Goal: Find contact information: Find contact information

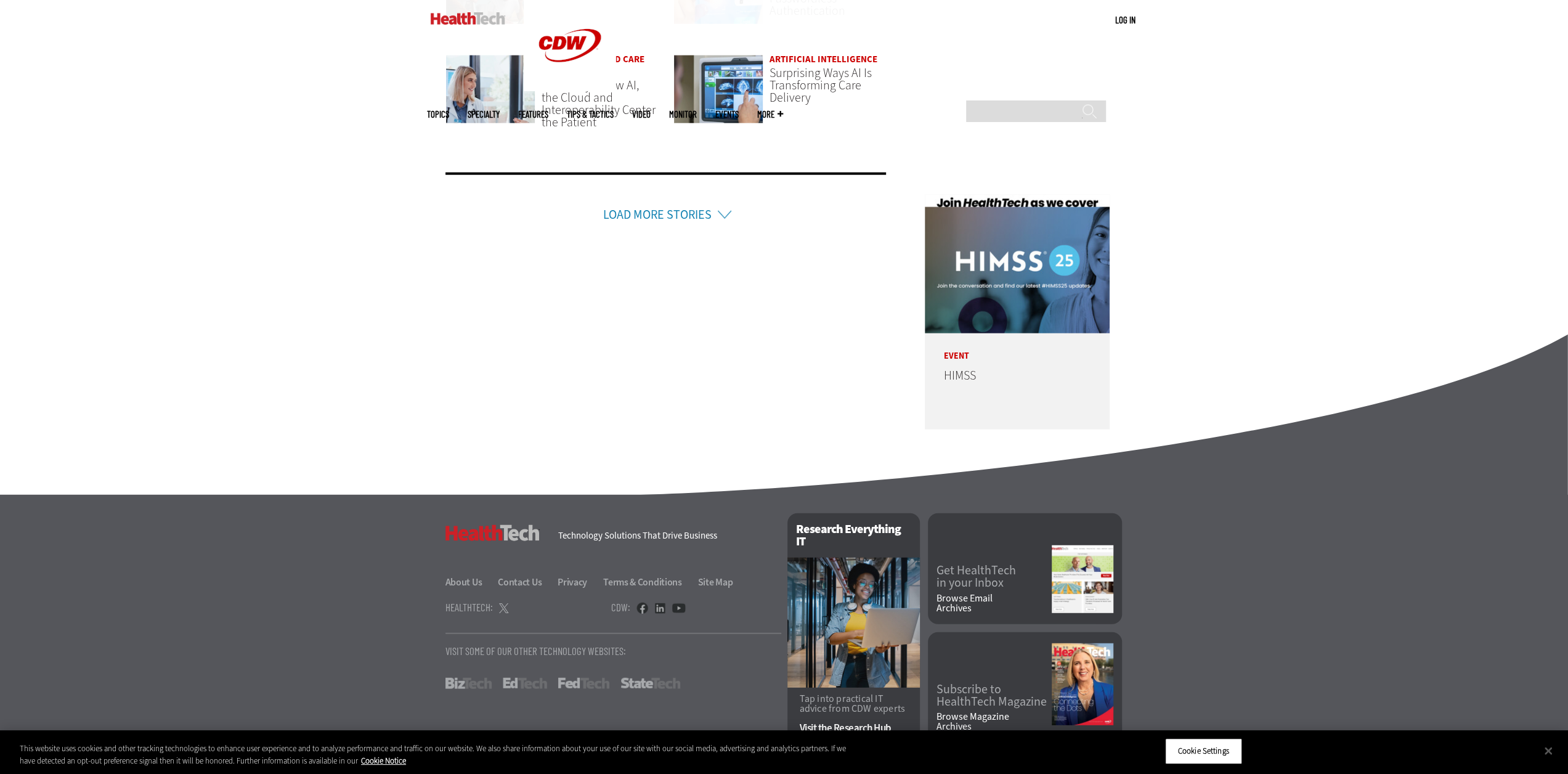
scroll to position [3027, 0]
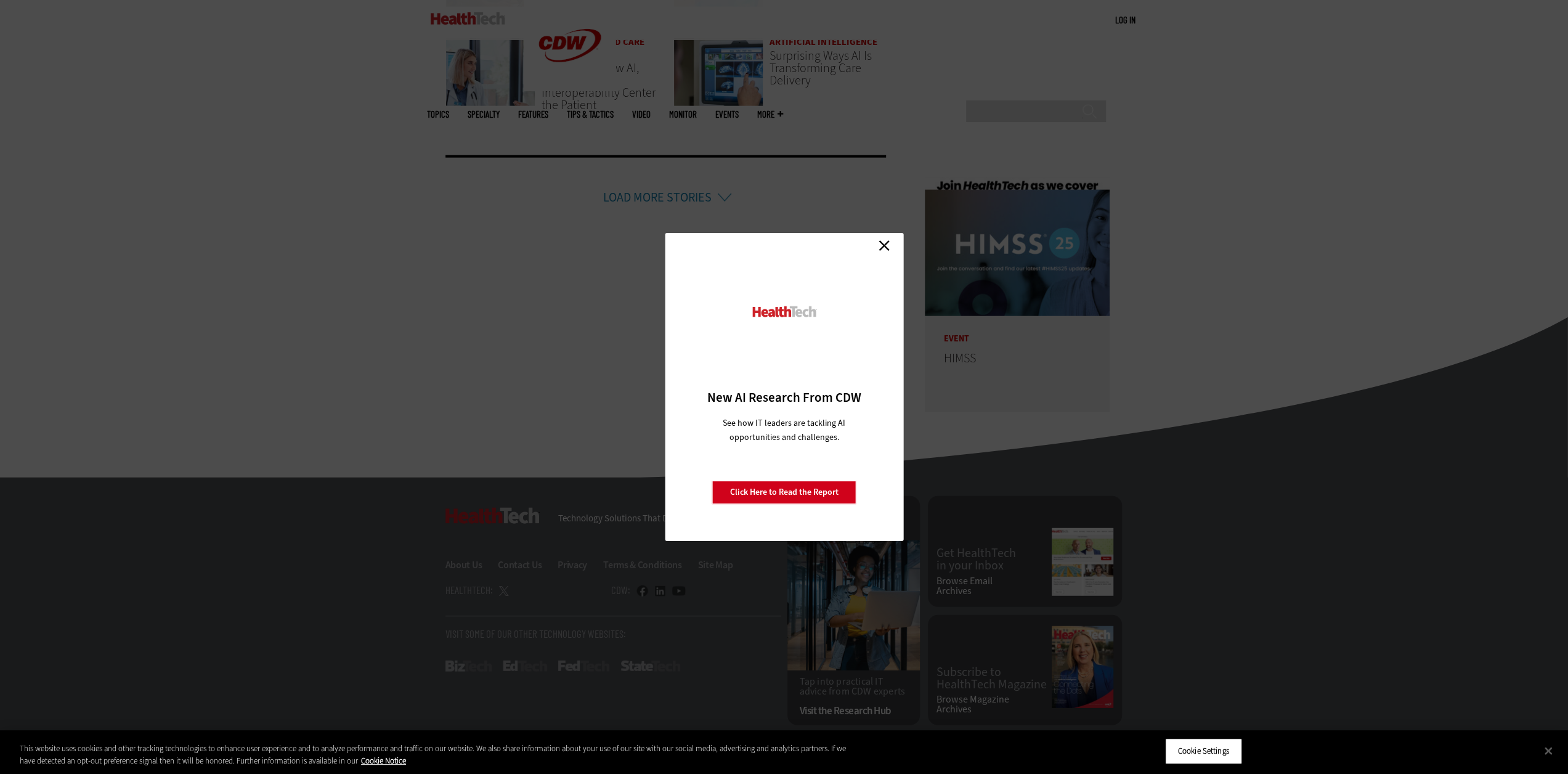
click at [330, 667] on div "Close New AI Research From CDW See how IT leaders are tackling AI opportunities…" at bounding box center [784, 387] width 1568 height 774
click at [884, 241] on link "Close" at bounding box center [884, 245] width 19 height 19
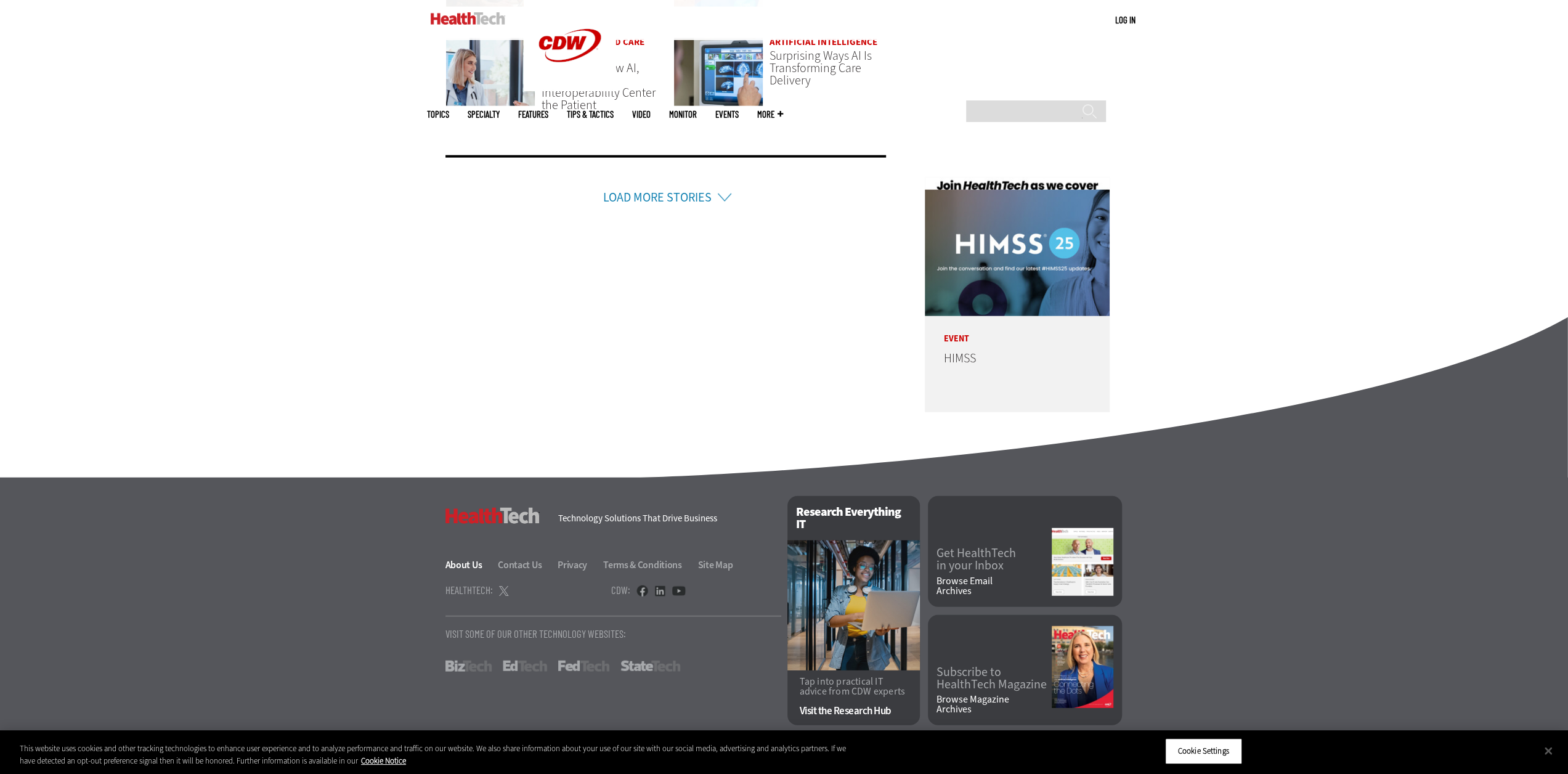
click at [454, 567] on link "About Us" at bounding box center [470, 565] width 51 height 13
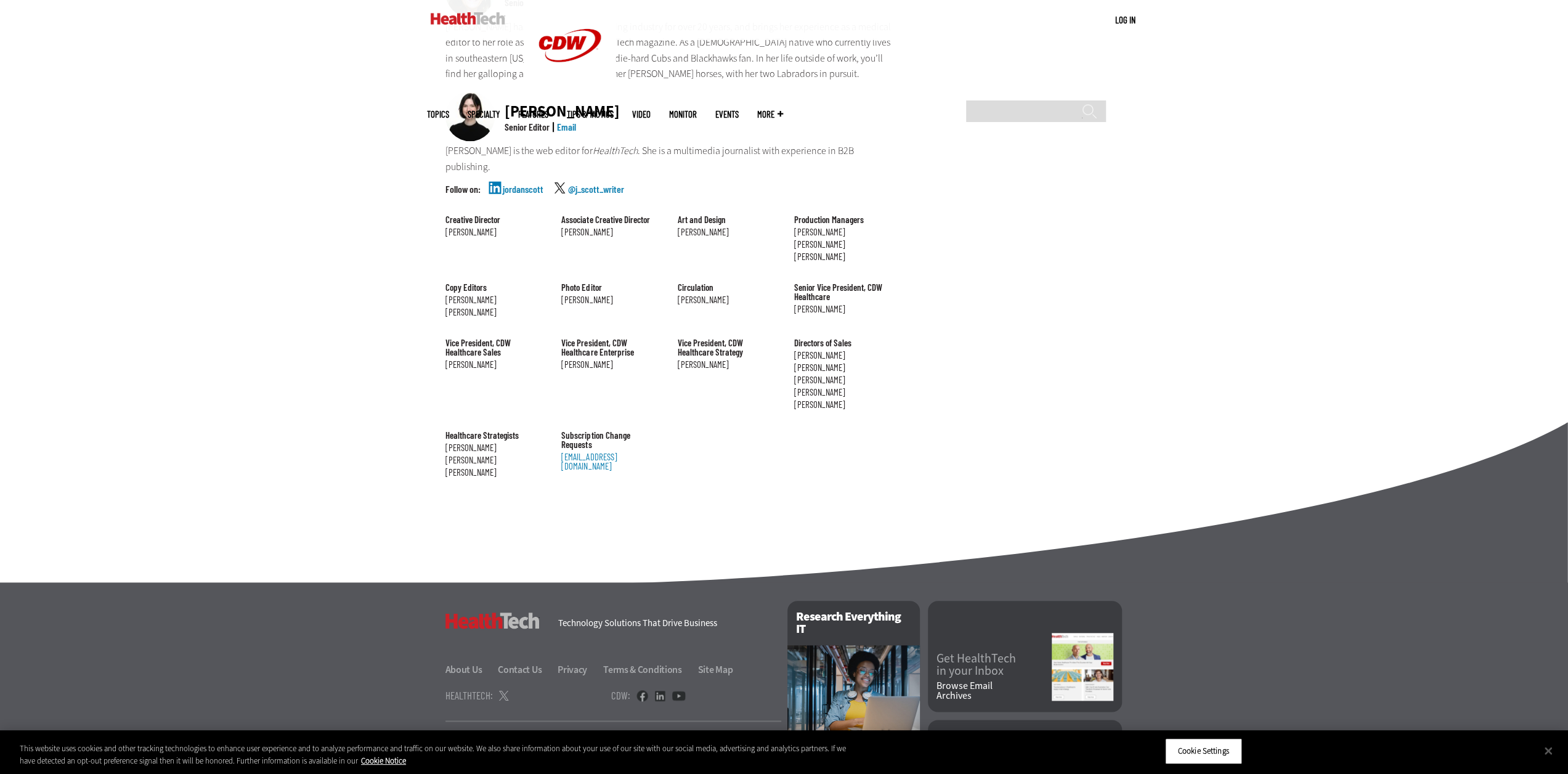
scroll to position [1167, 0]
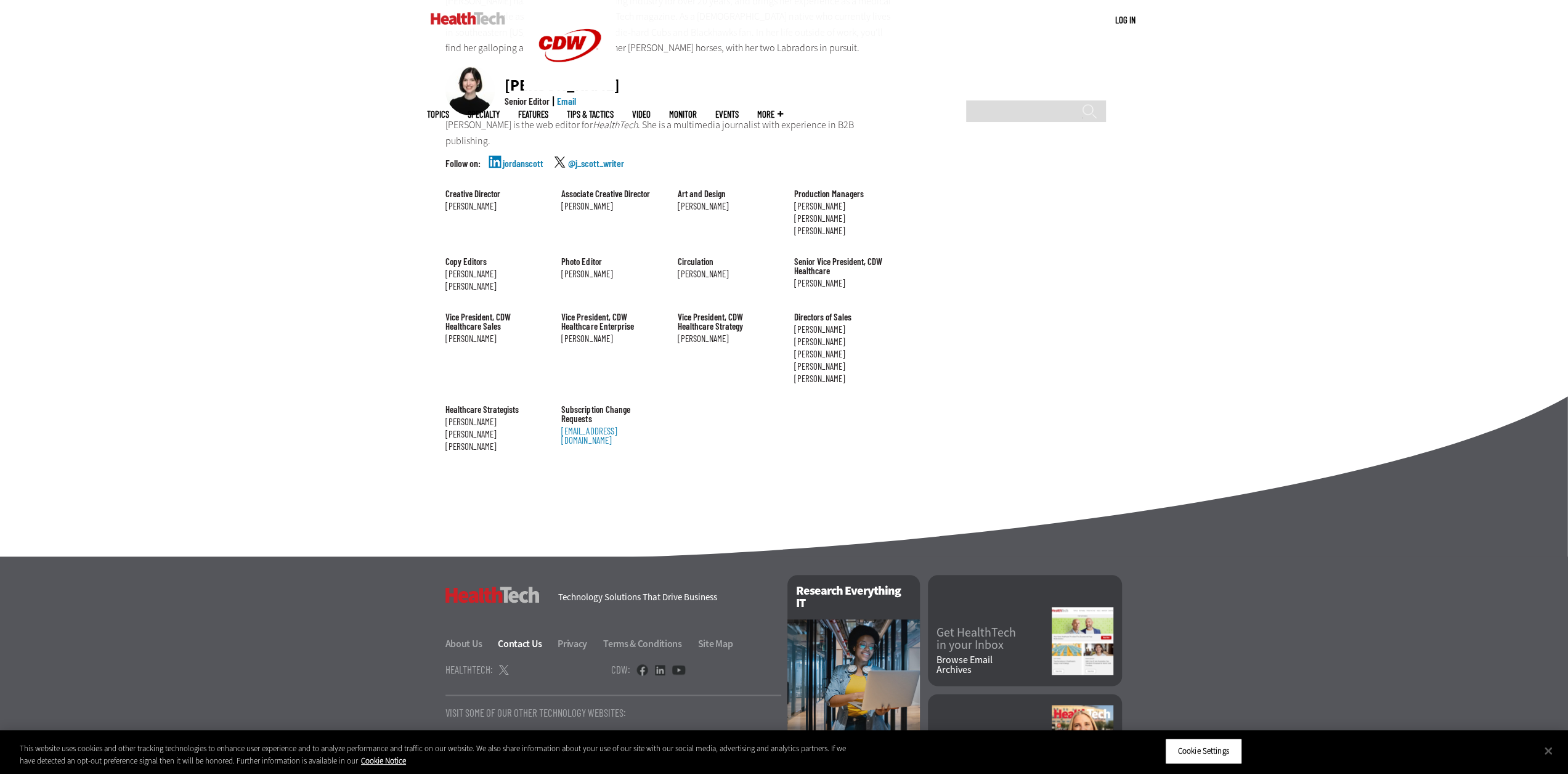
click at [541, 637] on link "Contact Us" at bounding box center [527, 643] width 58 height 13
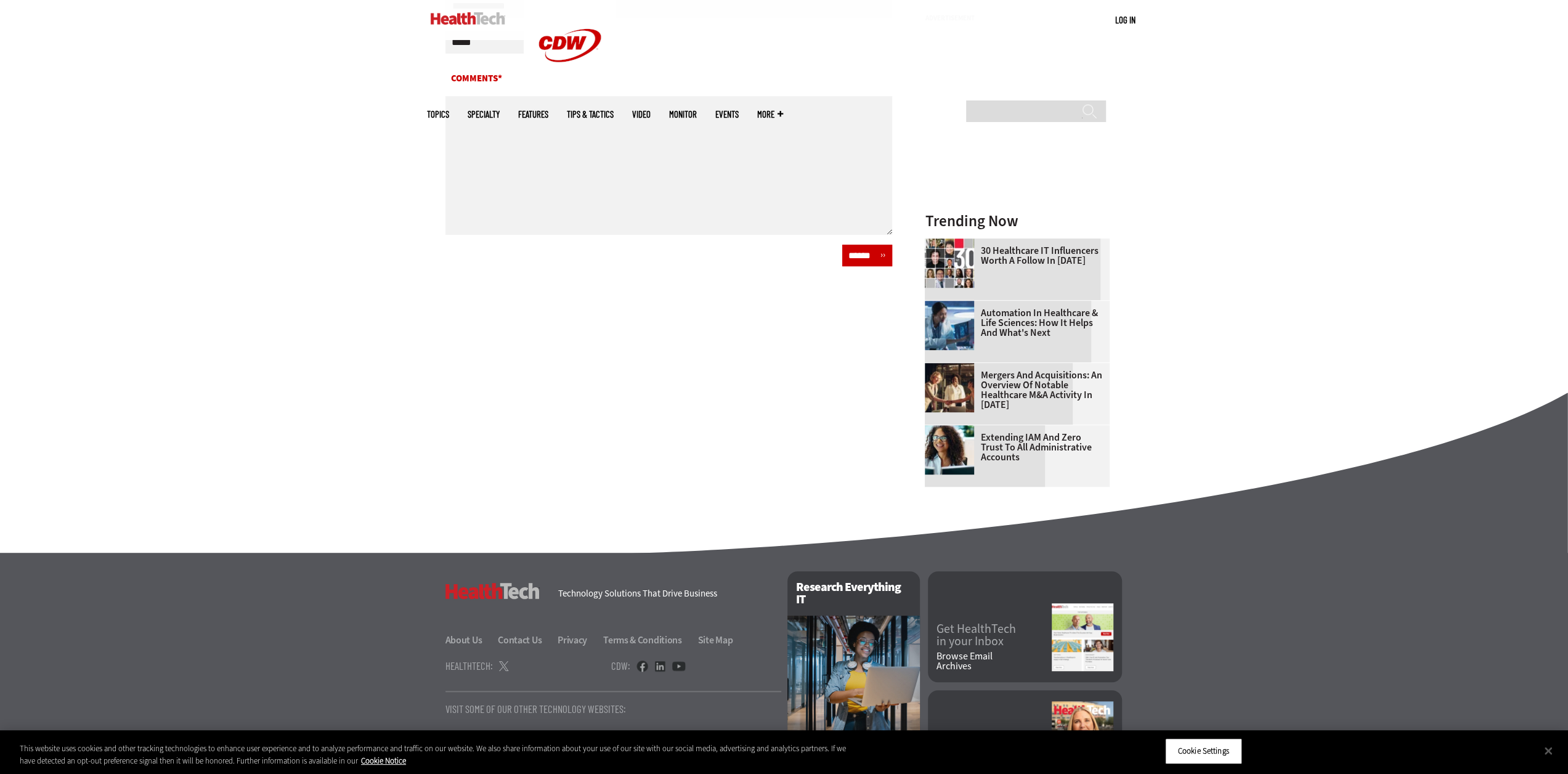
scroll to position [493, 0]
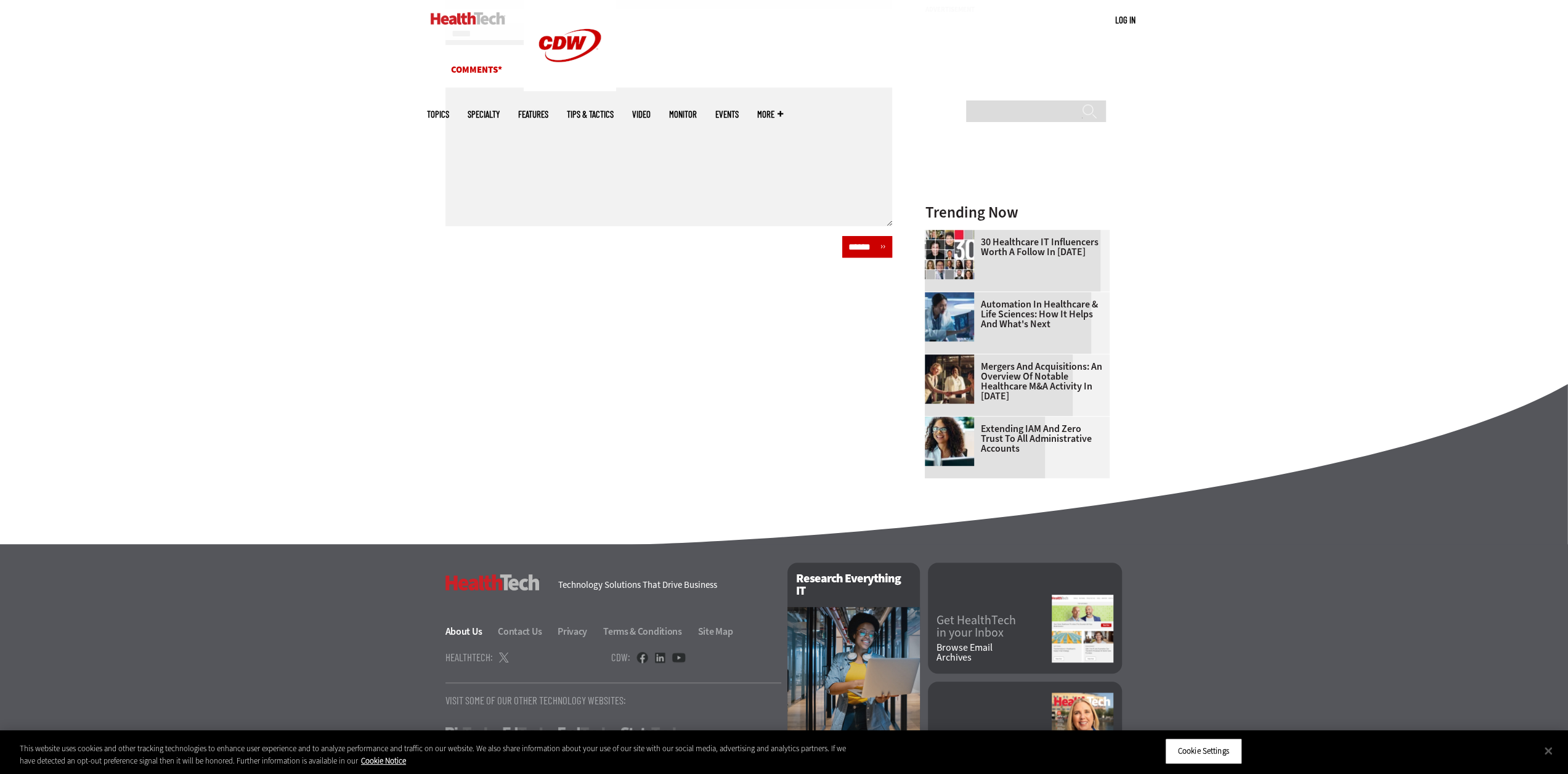
click at [466, 628] on link "About Us" at bounding box center [470, 631] width 51 height 13
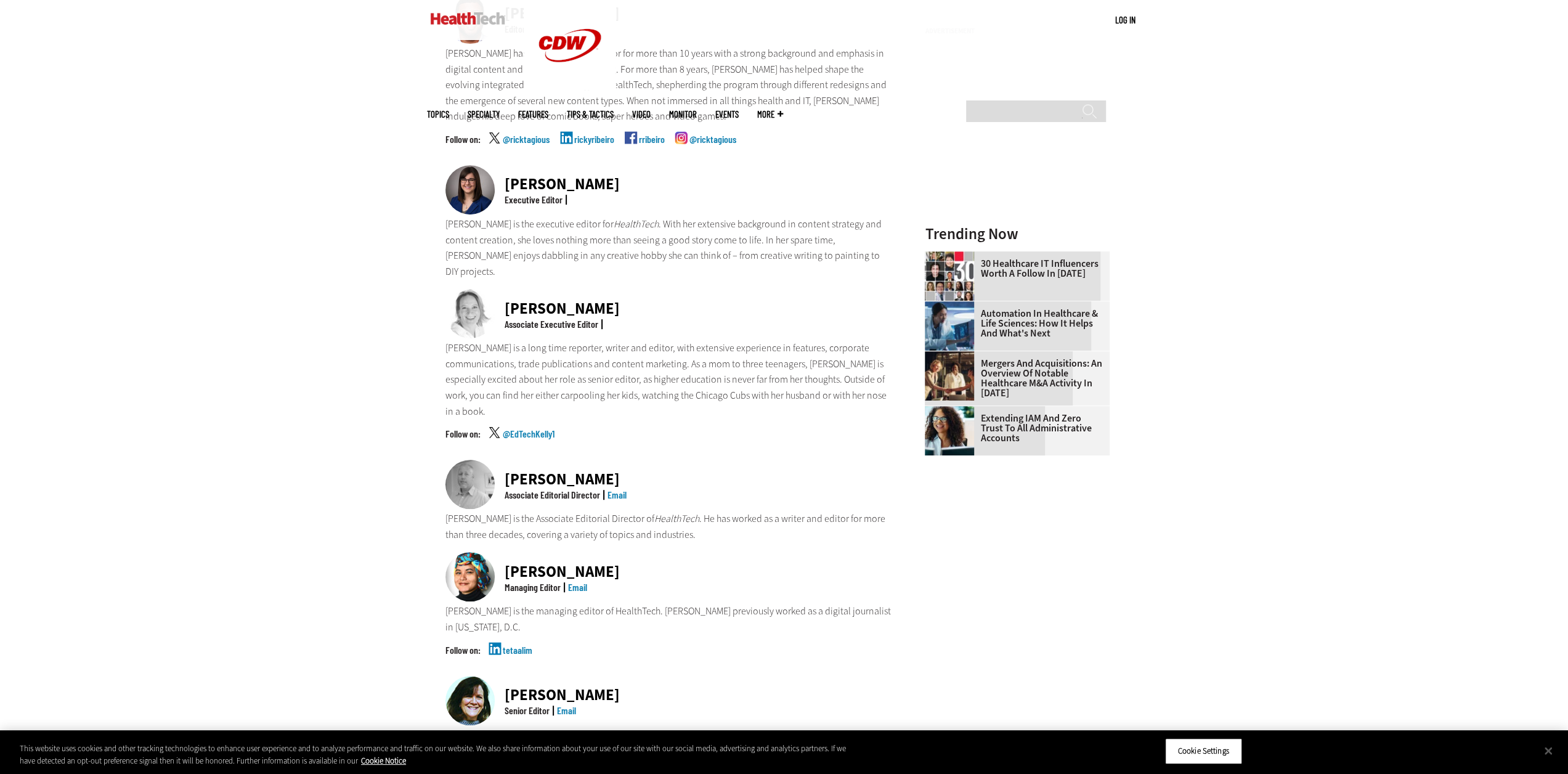
scroll to position [185, 0]
